Goal: Find specific page/section: Find specific page/section

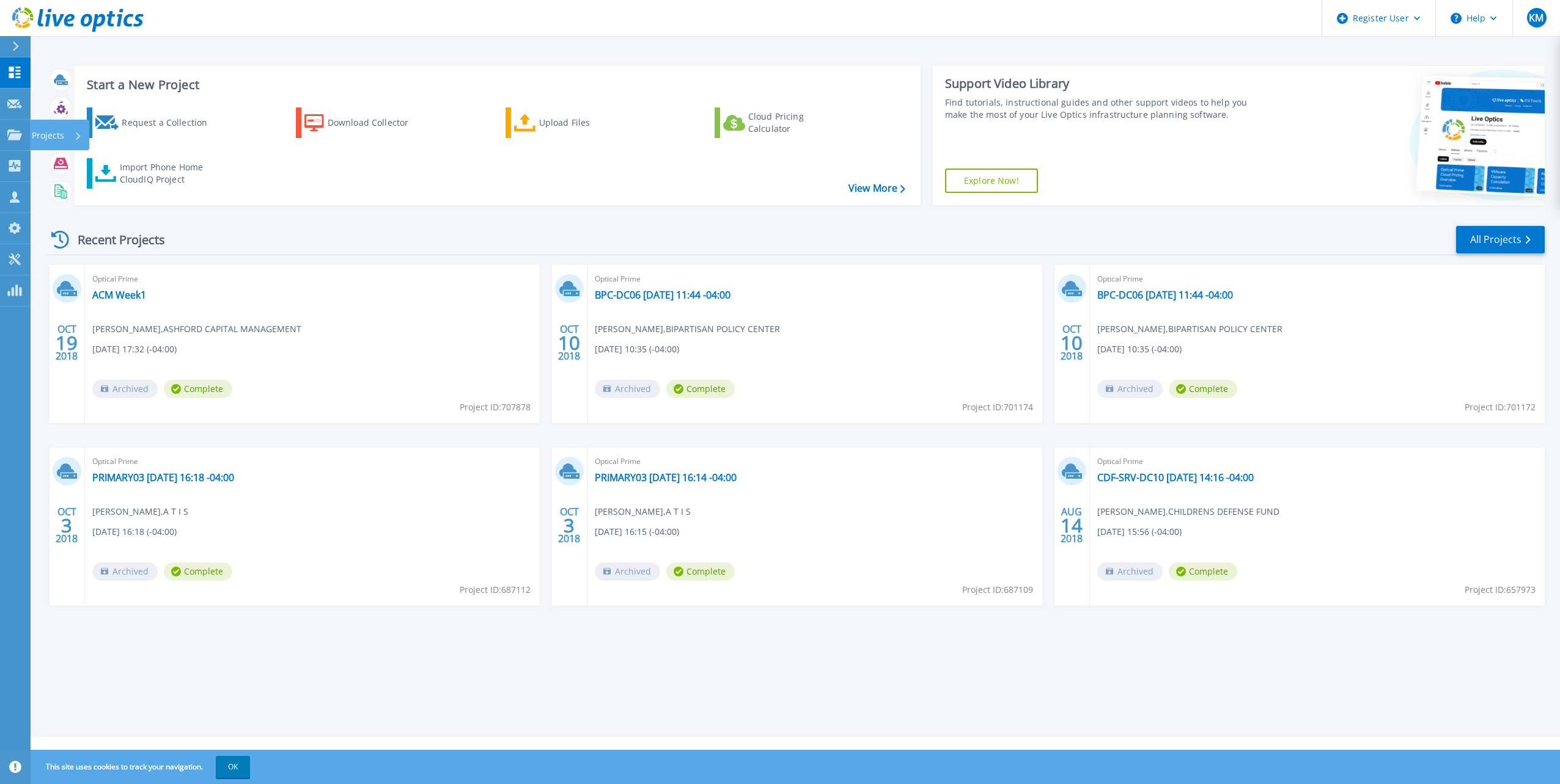
click at [14, 132] on icon at bounding box center [14, 134] width 14 height 11
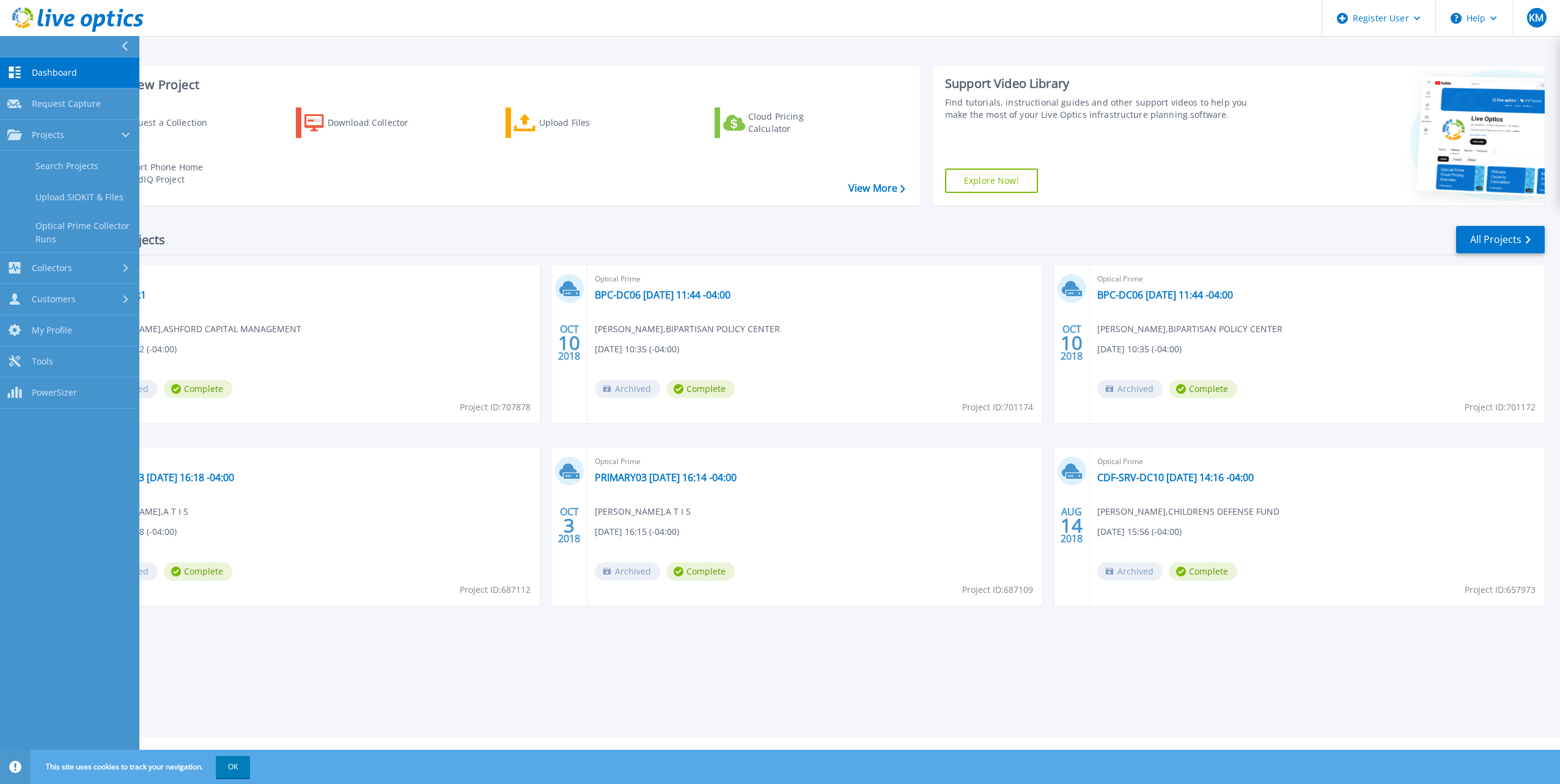
click at [96, 171] on link "Search Projects" at bounding box center [70, 167] width 140 height 32
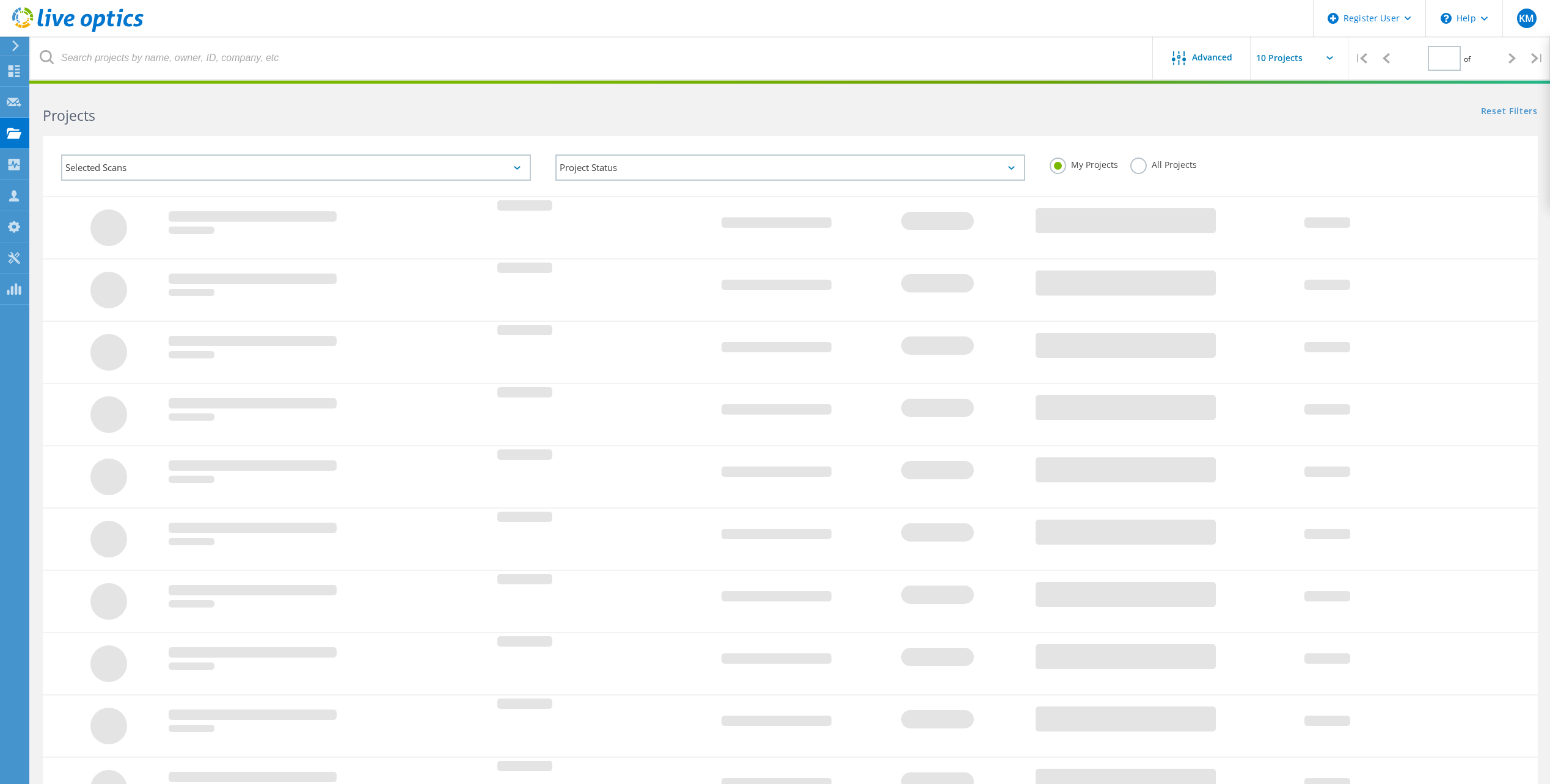
type input "1"
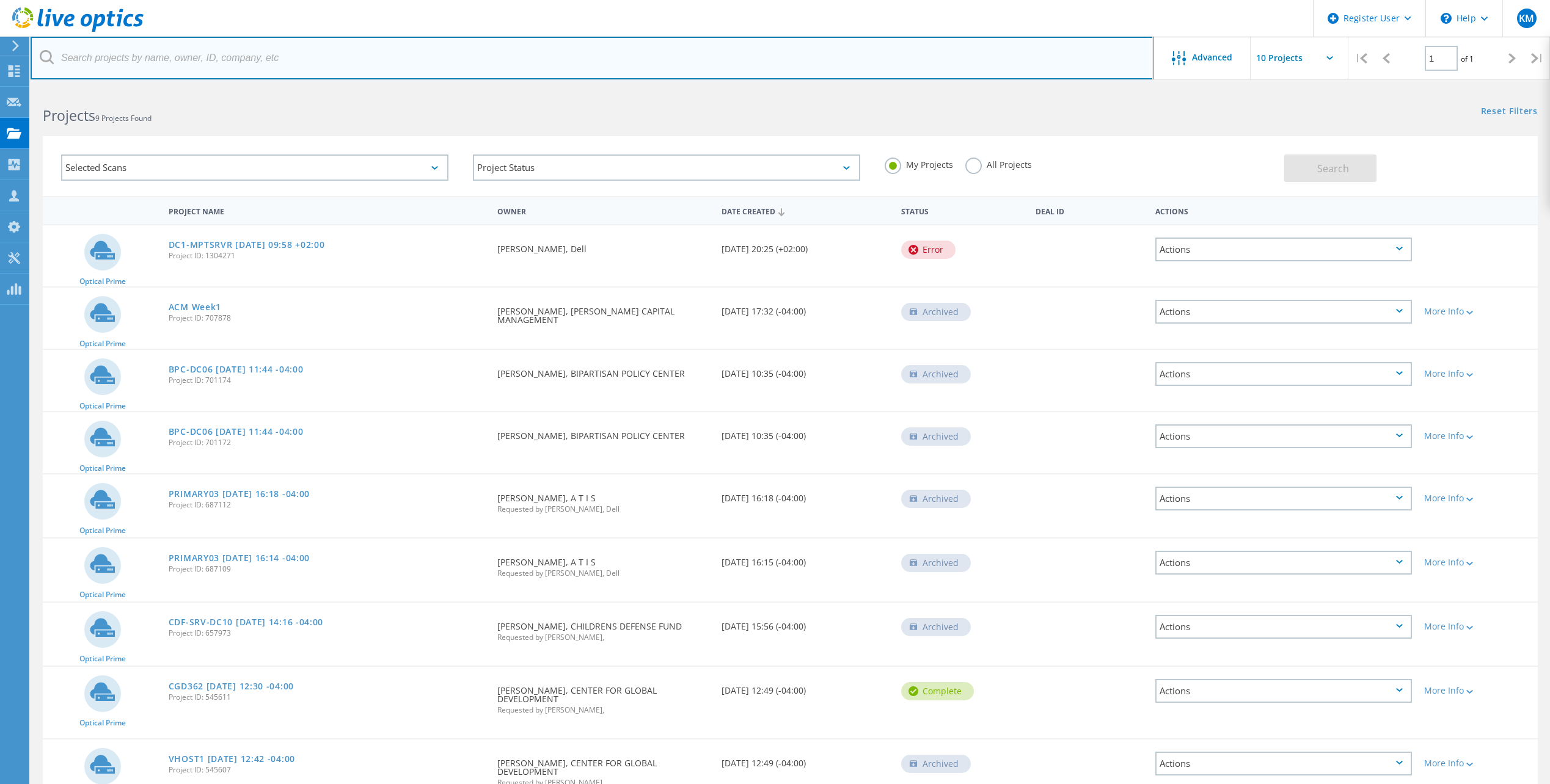
click at [801, 71] on input "text" at bounding box center [592, 57] width 1123 height 43
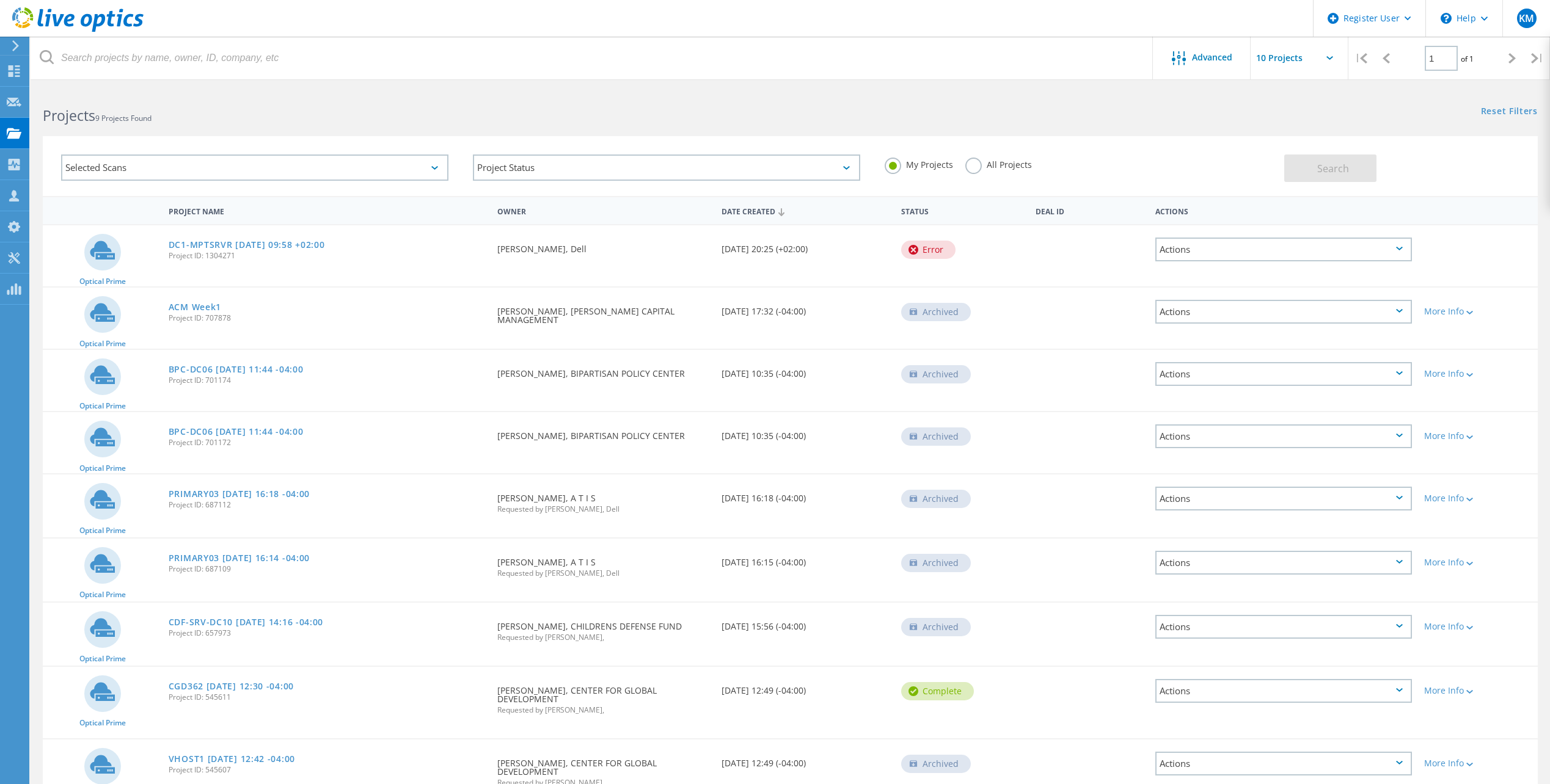
click at [978, 167] on label "All Projects" at bounding box center [999, 164] width 67 height 11
click at [0, 0] on input "All Projects" at bounding box center [0, 0] width 0 height 0
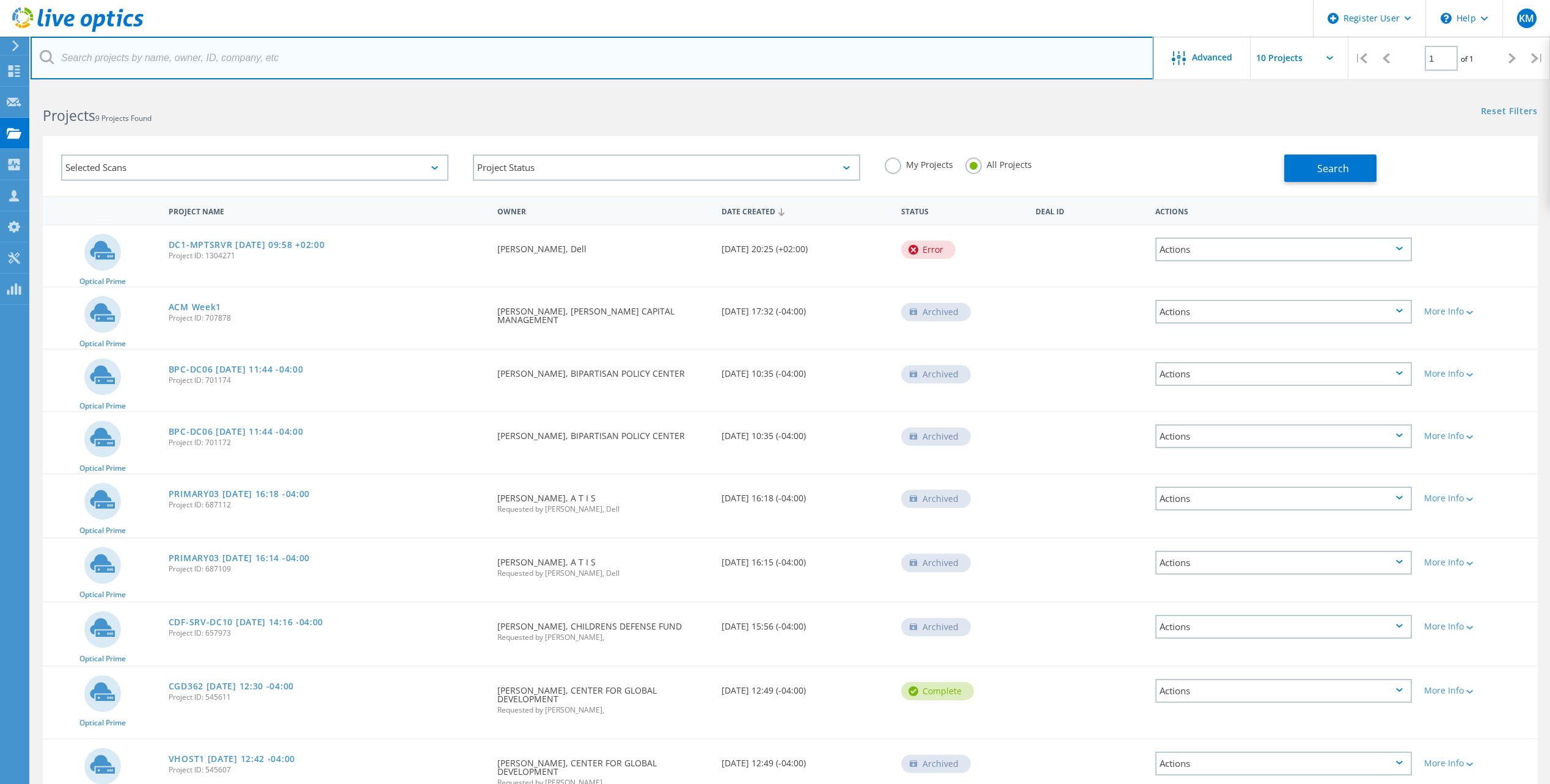
click at [775, 52] on input "text" at bounding box center [592, 57] width 1123 height 43
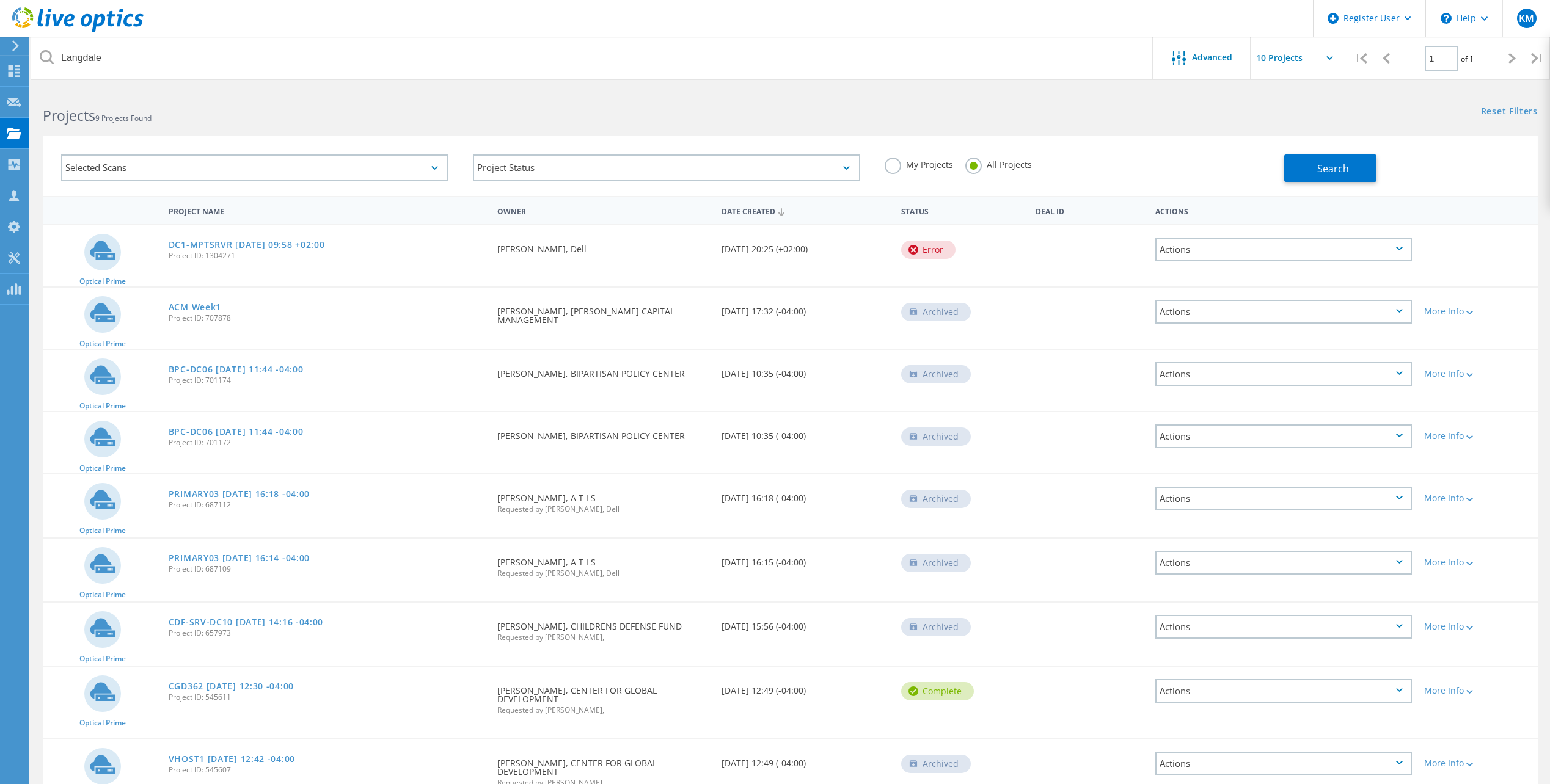
click at [1356, 162] on button "Search" at bounding box center [1330, 168] width 92 height 28
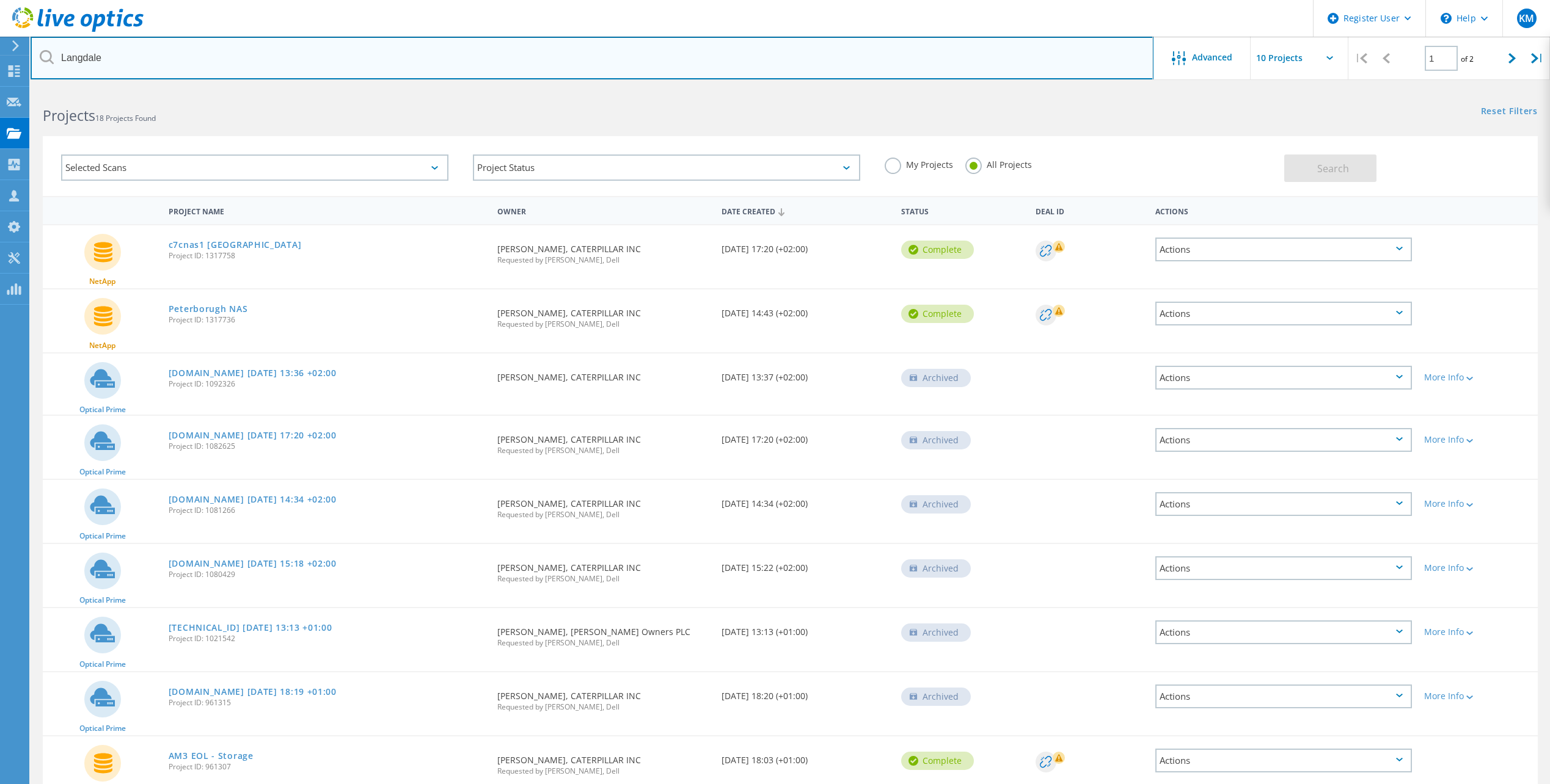
click at [326, 65] on input "Langdale" at bounding box center [592, 57] width 1123 height 43
type input "Langdale Industries"
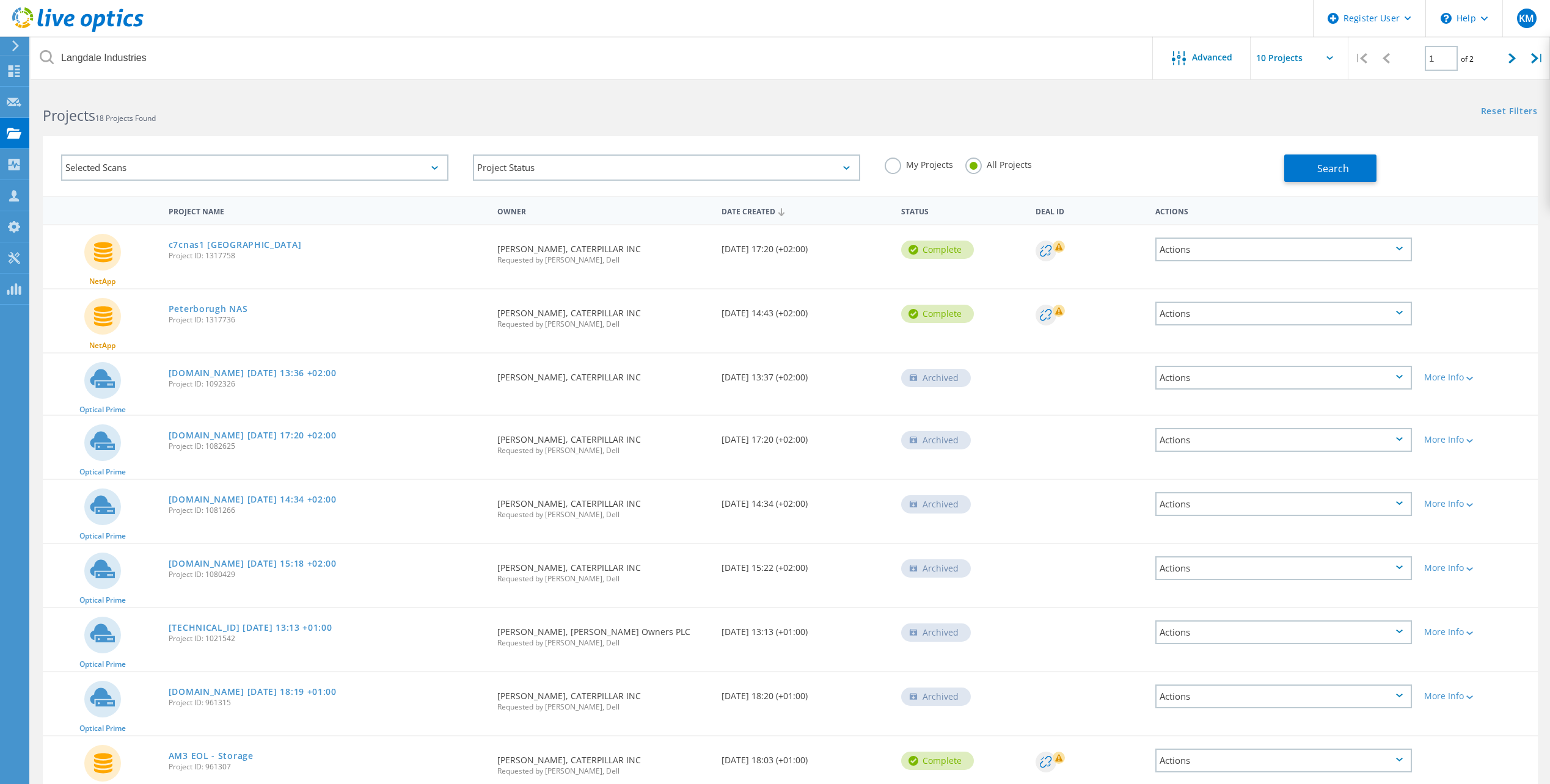
click at [1308, 163] on button "Search" at bounding box center [1330, 168] width 92 height 28
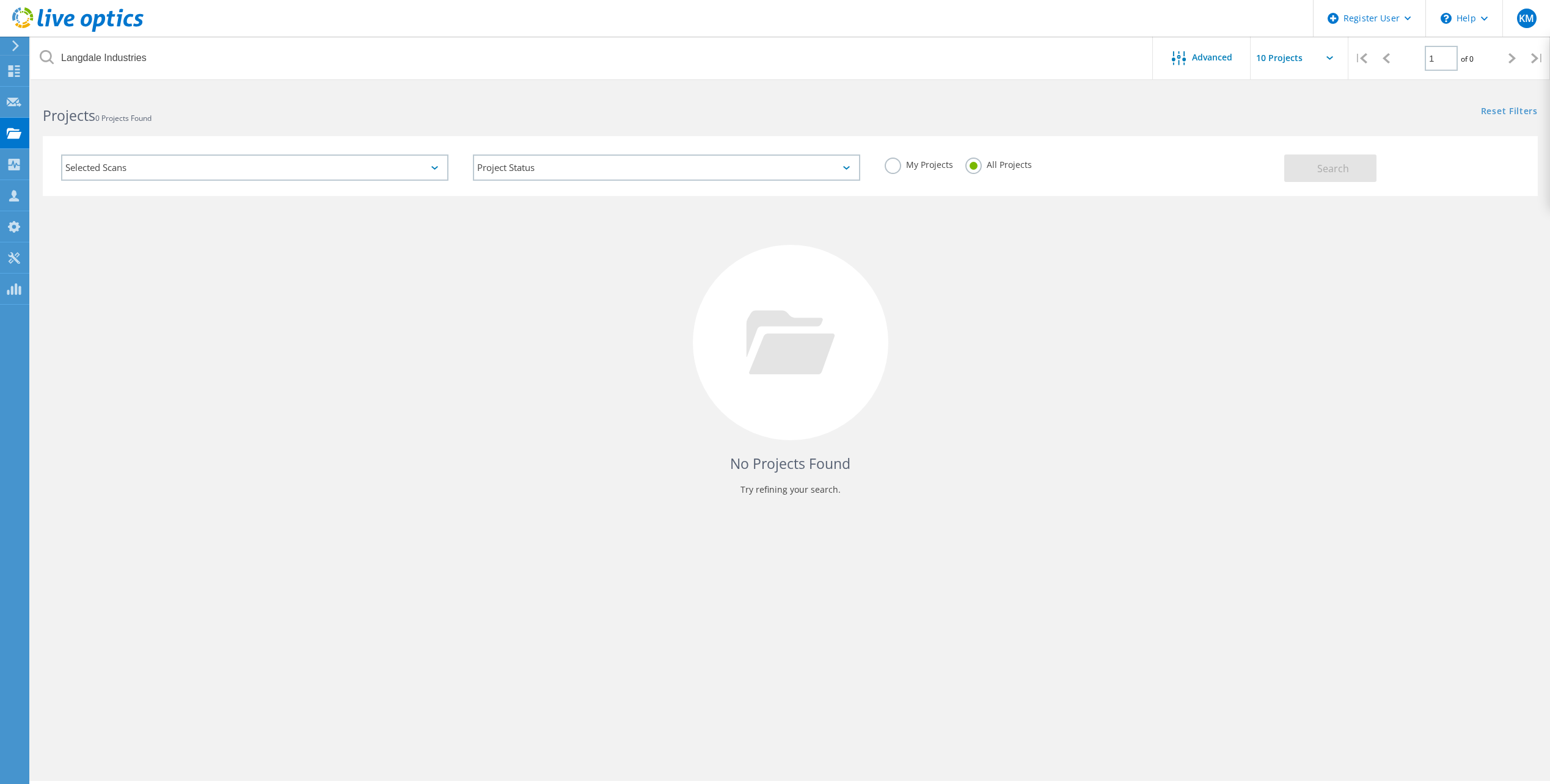
click at [363, 257] on div "No Projects Found Try refining your search." at bounding box center [791, 354] width 1495 height 316
click at [249, 159] on div "Selected Scans" at bounding box center [255, 167] width 388 height 26
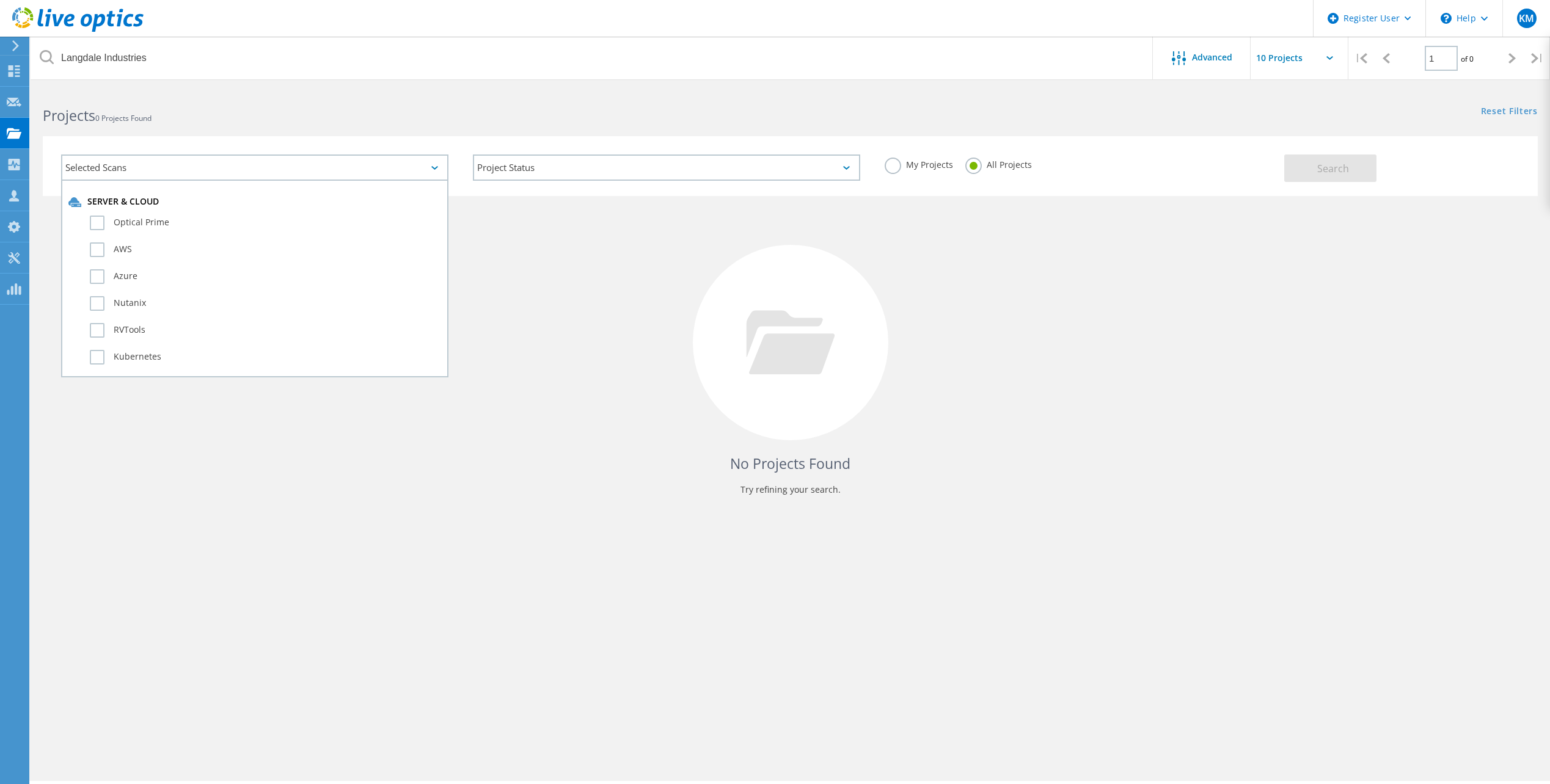
click at [255, 161] on div "Selected Scans" at bounding box center [255, 167] width 388 height 26
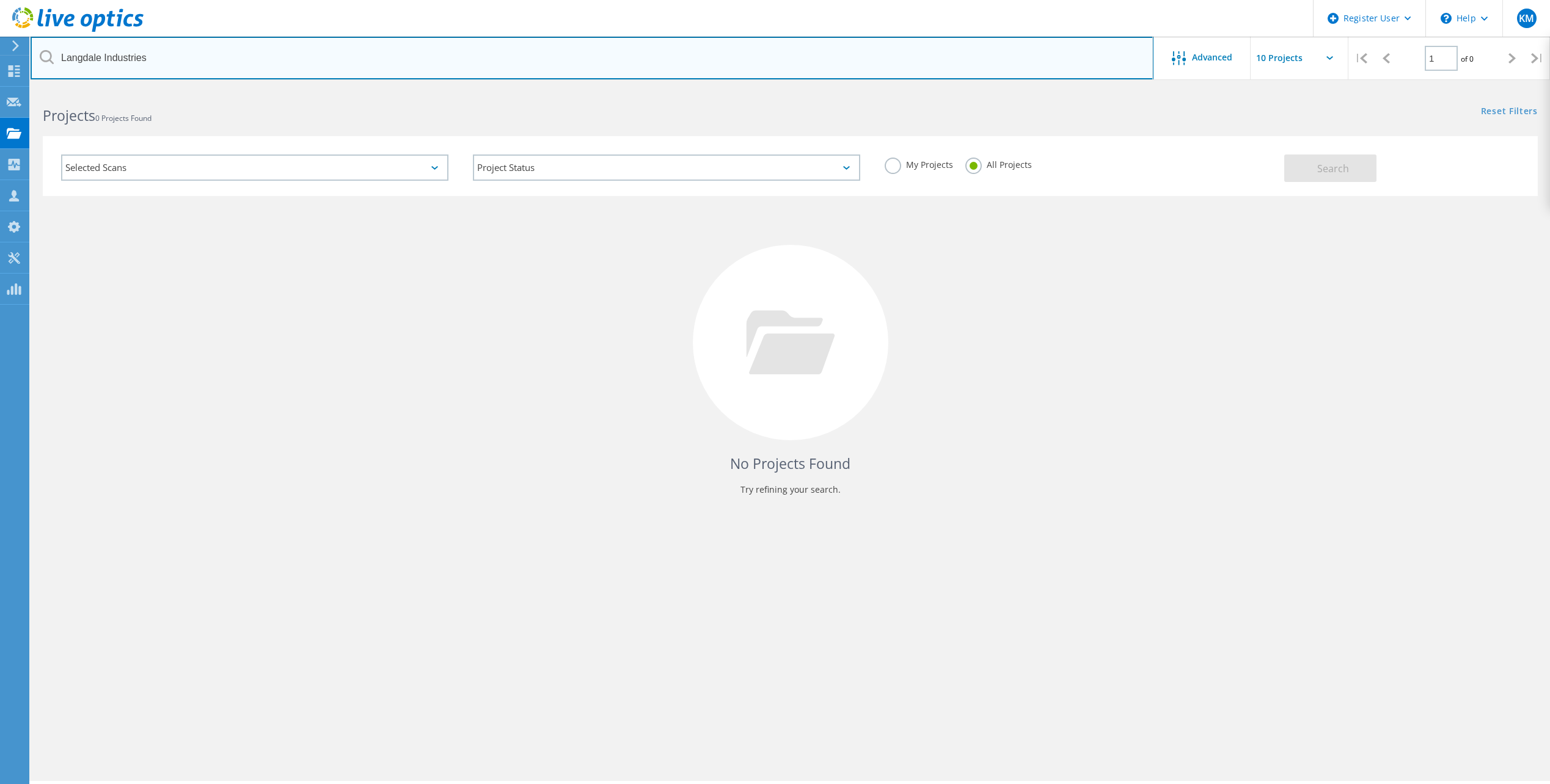
click at [516, 49] on input "Langdale Industries" at bounding box center [592, 57] width 1123 height 43
